Goal: Ask a question

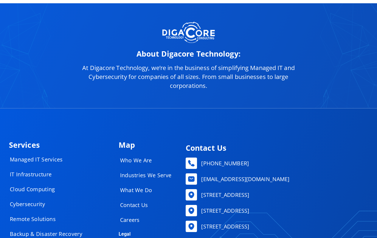
scroll to position [2650, 0]
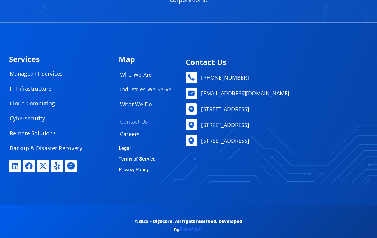
click at [134, 116] on link "Contact Us" at bounding box center [148, 122] width 68 height 12
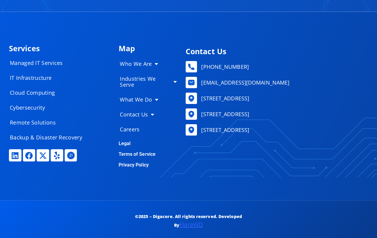
scroll to position [2899, 0]
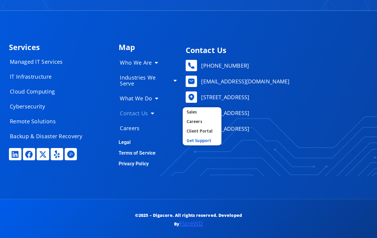
click at [207, 139] on link "Get Support" at bounding box center [202, 141] width 39 height 10
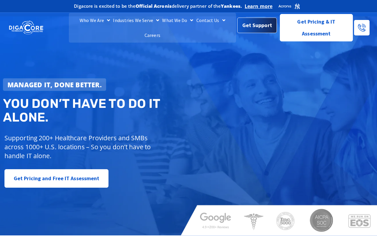
click at [258, 27] on span "Get Support" at bounding box center [257, 25] width 30 height 12
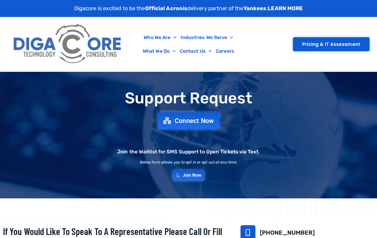
click at [196, 119] on span "Connect Now" at bounding box center [194, 120] width 39 height 7
